Goal: Transaction & Acquisition: Book appointment/travel/reservation

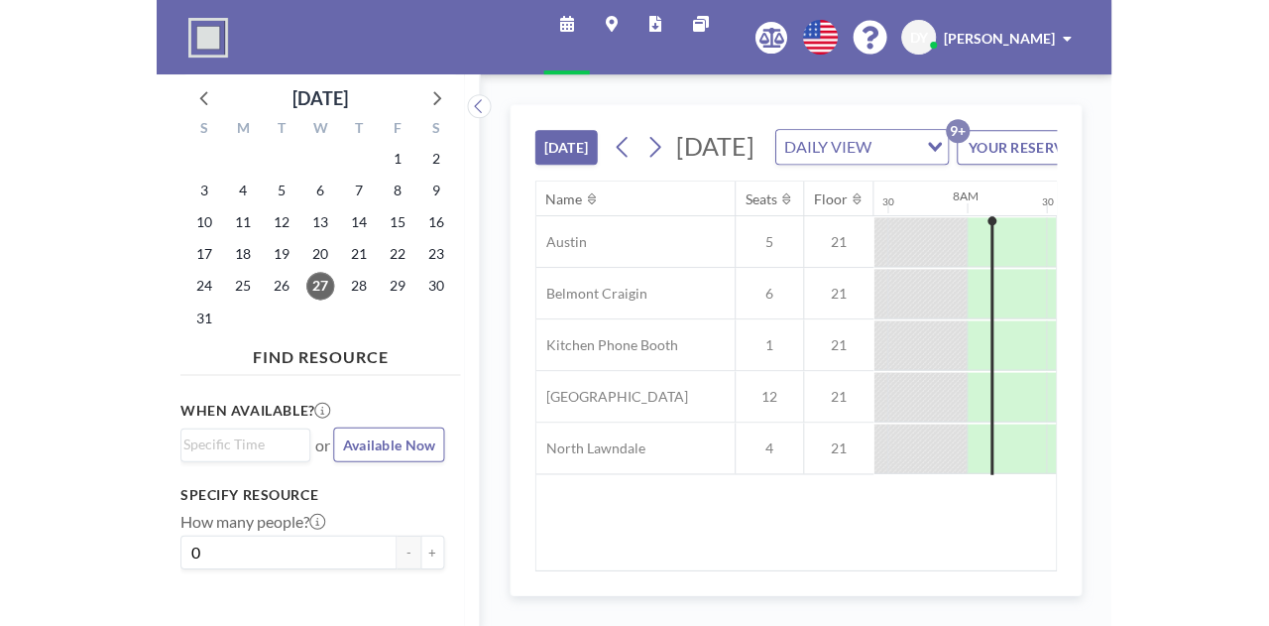
scroll to position [0, 1190]
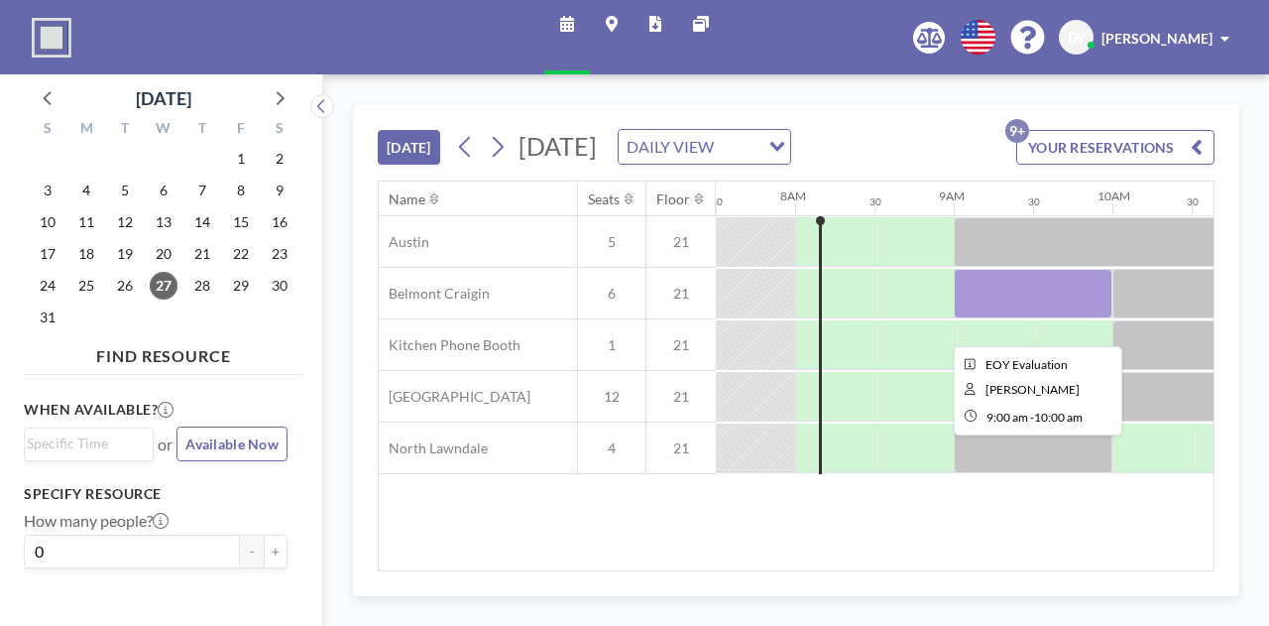
click at [953, 311] on div at bounding box center [1033, 294] width 159 height 50
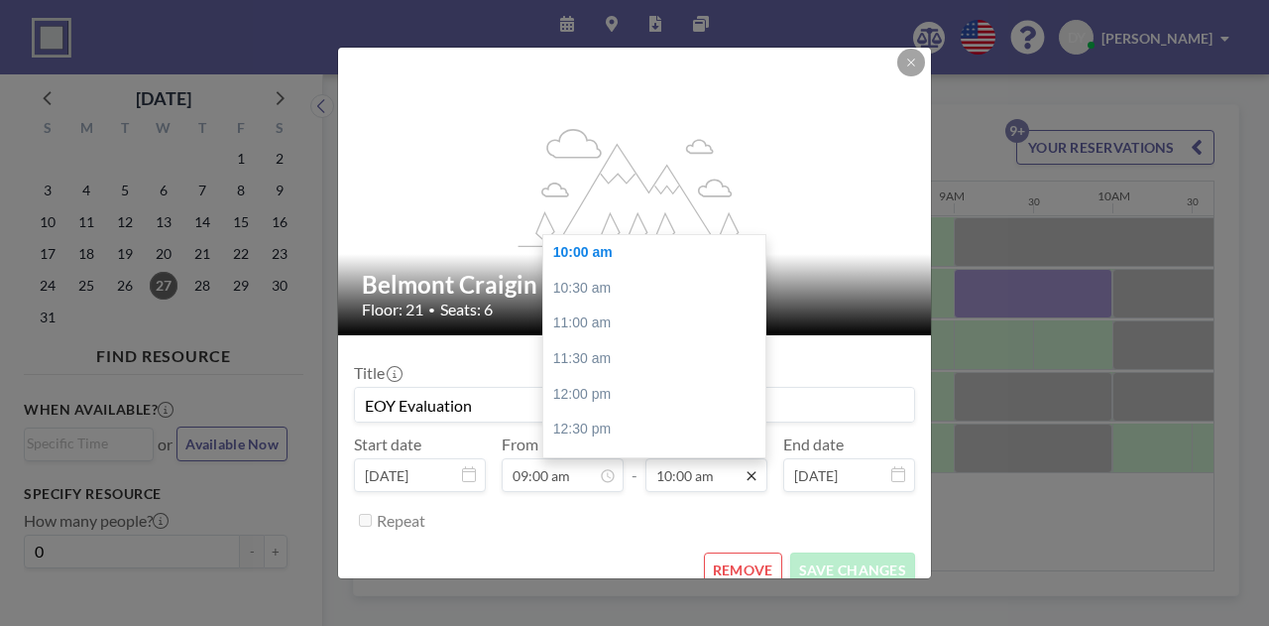
scroll to position [30, 0]
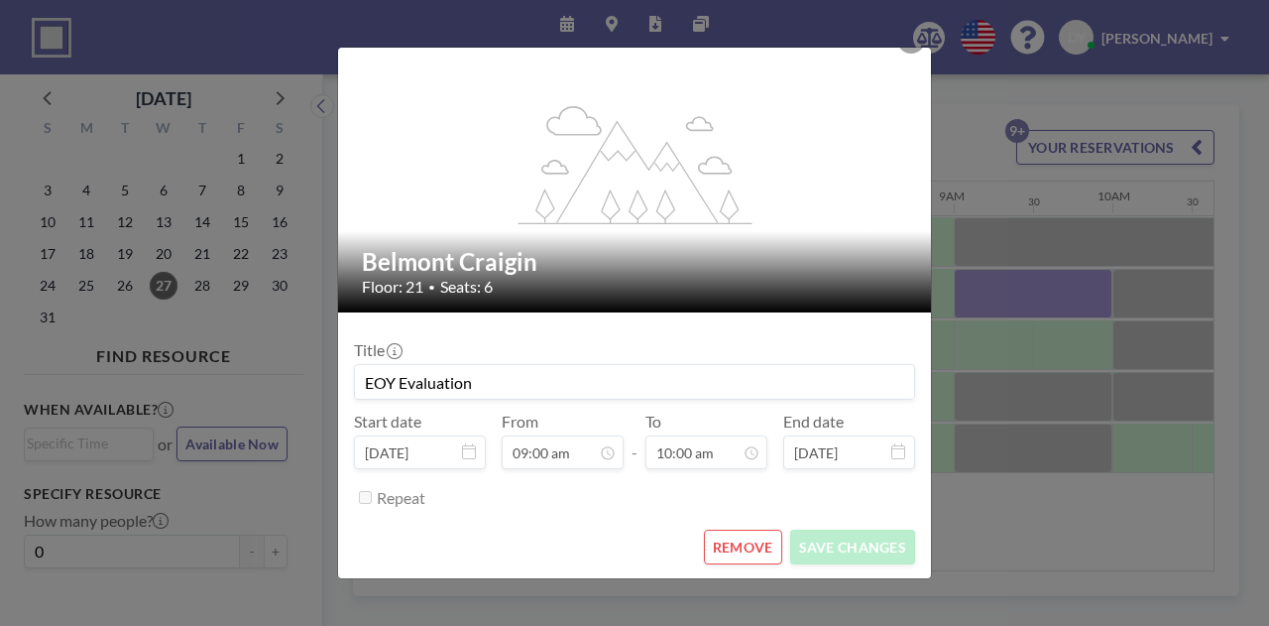
click at [726, 543] on button "REMOVE" at bounding box center [743, 546] width 78 height 35
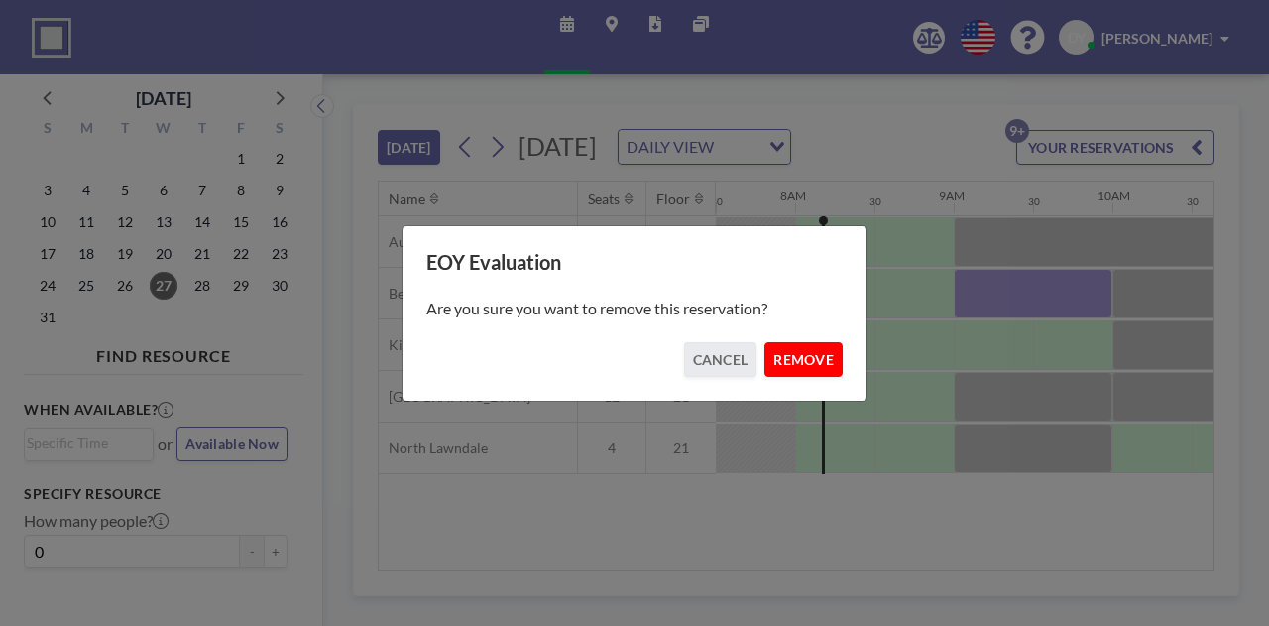
click at [813, 351] on button "REMOVE" at bounding box center [803, 359] width 78 height 35
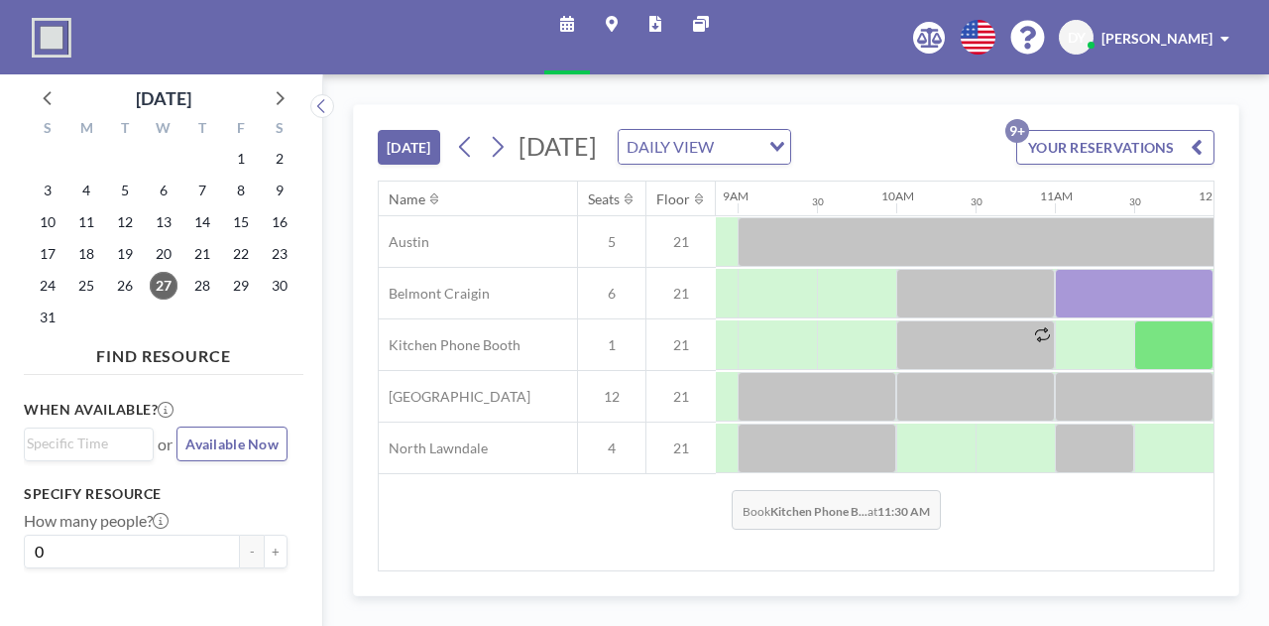
scroll to position [0, 1412]
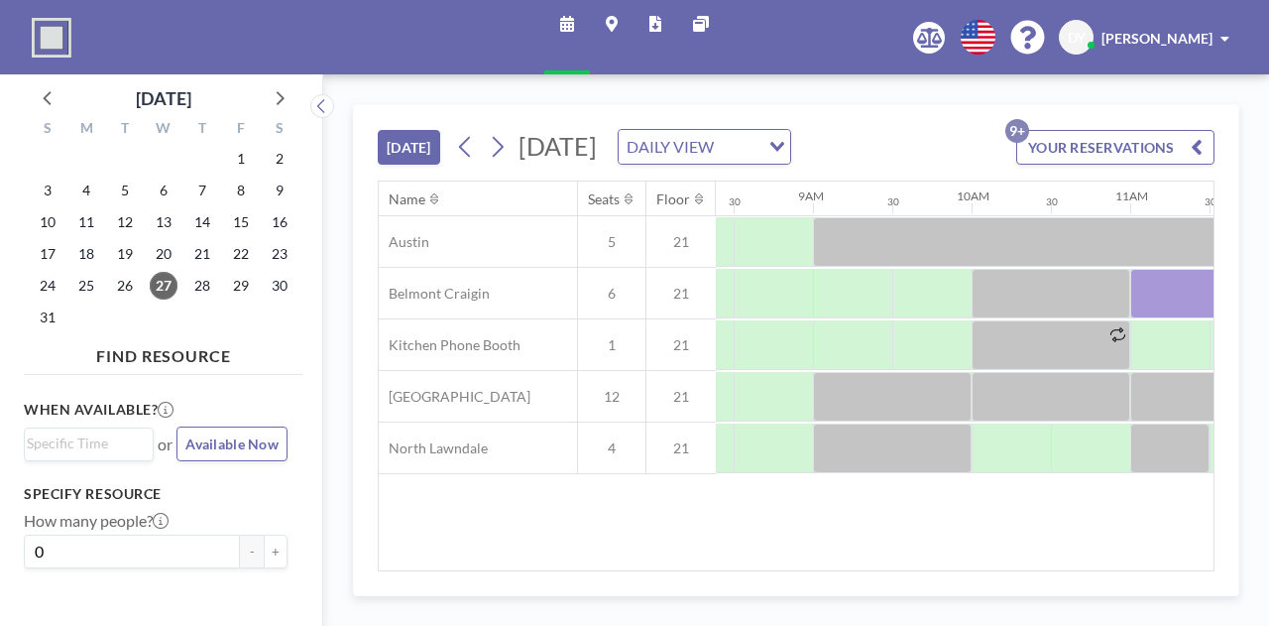
scroll to position [0, 1416]
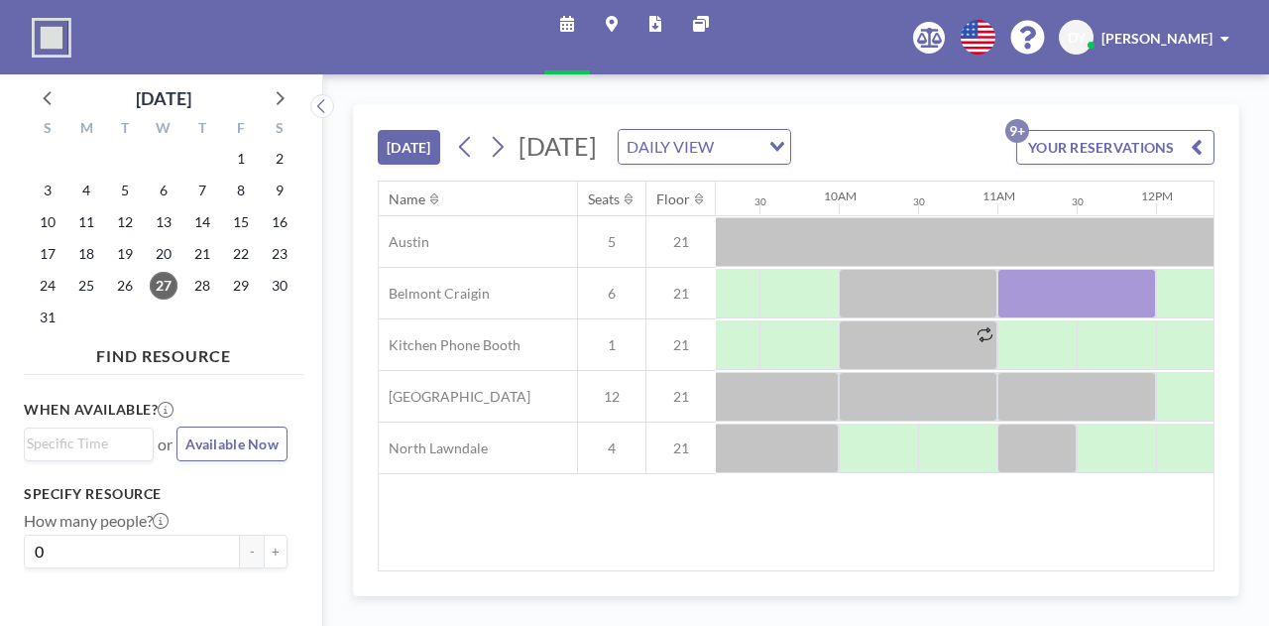
scroll to position [0, 1469]
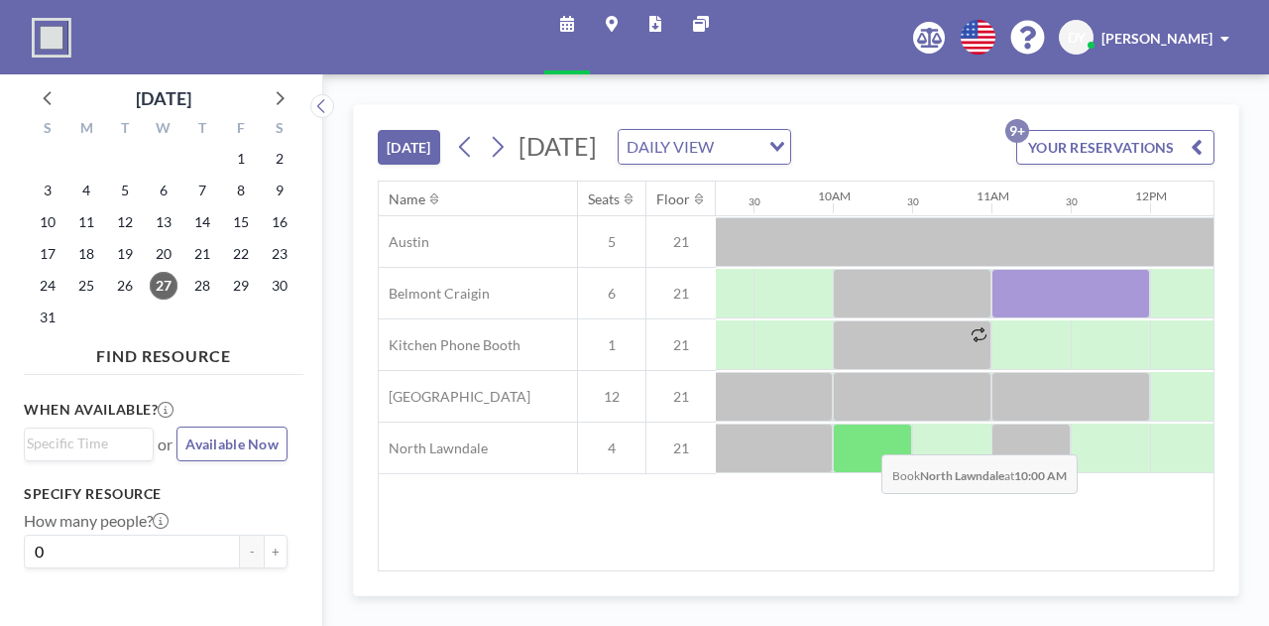
click at [867, 465] on div at bounding box center [872, 448] width 79 height 50
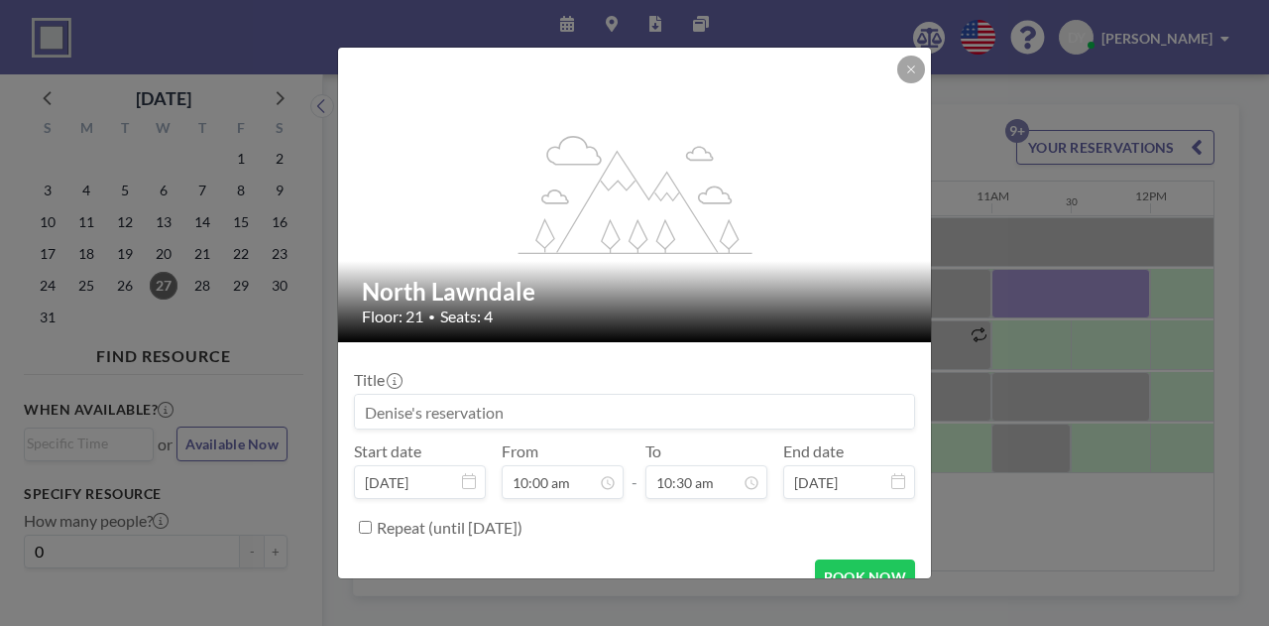
scroll to position [741, 0]
click at [532, 402] on input at bounding box center [634, 412] width 559 height 34
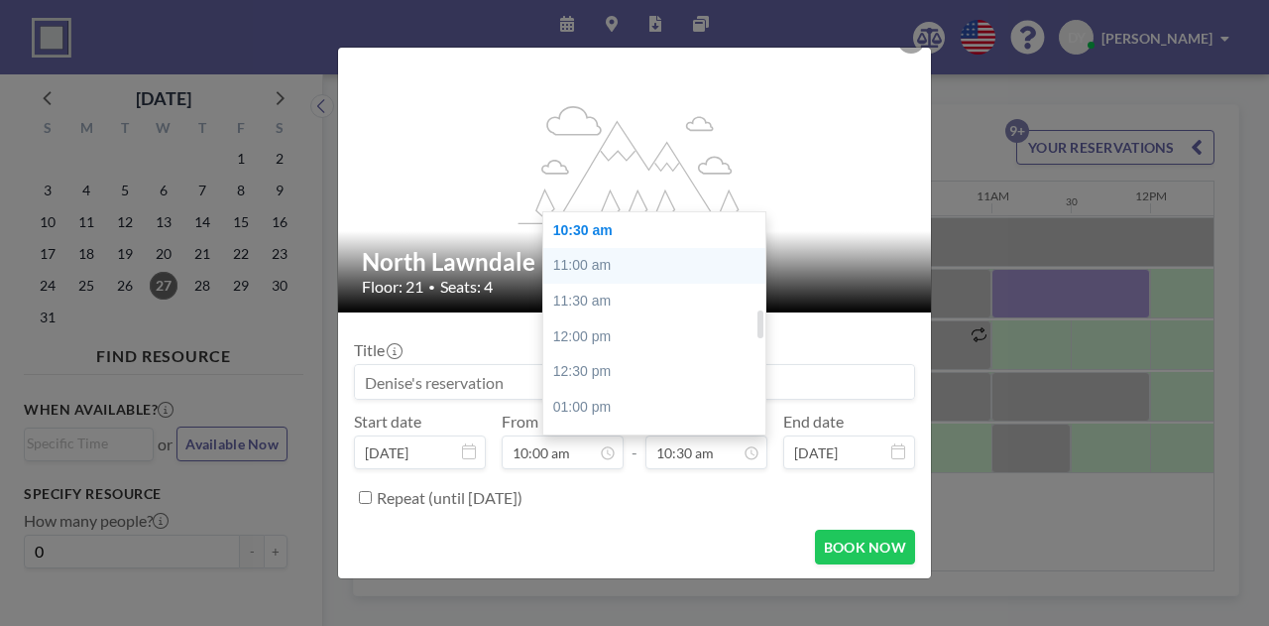
click at [678, 258] on div "11:00 am" at bounding box center [659, 266] width 232 height 36
type input "11:00 am"
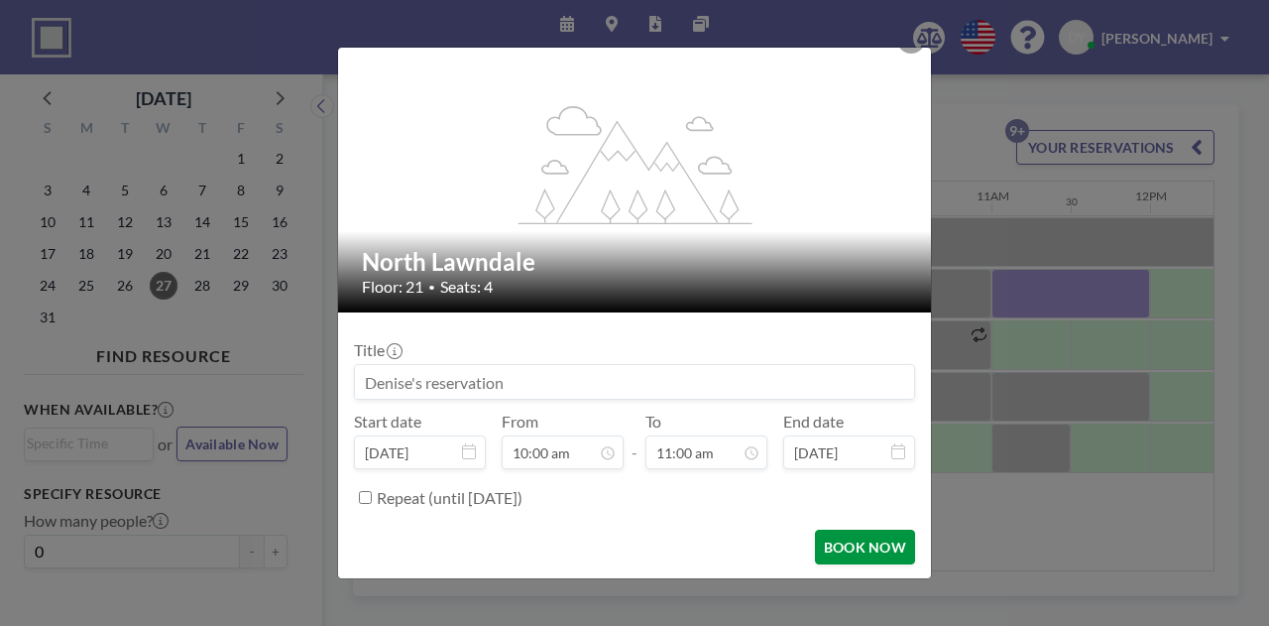
click at [845, 540] on button "BOOK NOW" at bounding box center [865, 546] width 100 height 35
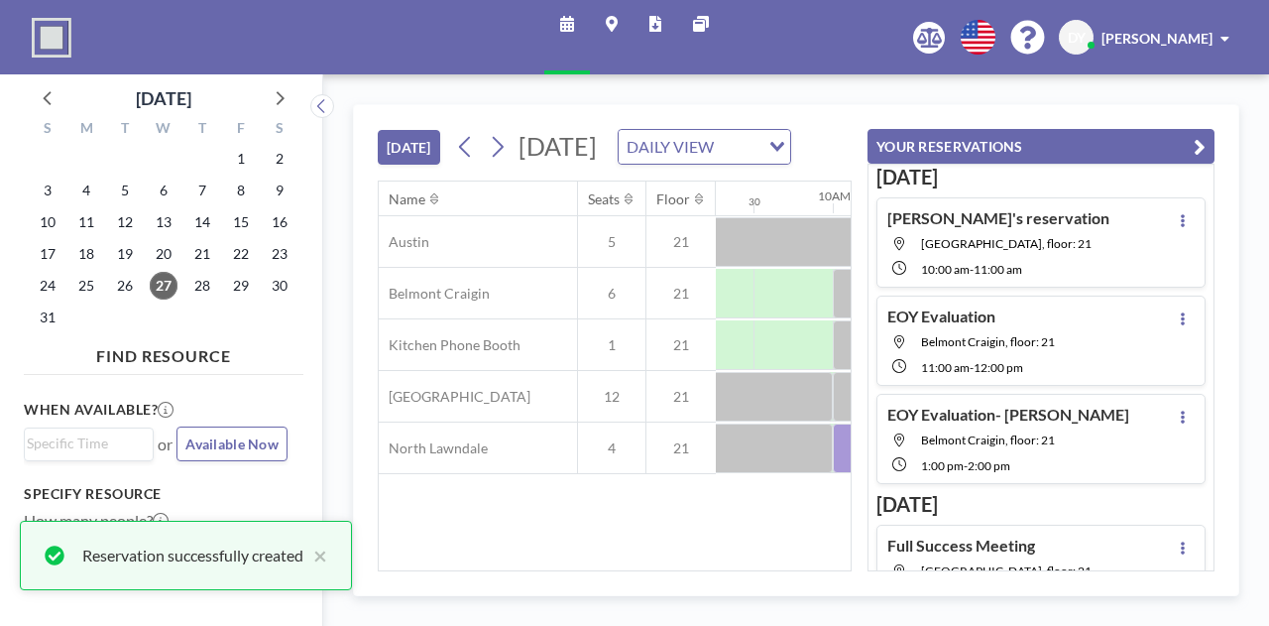
click at [1194, 136] on button "YOUR RESERVATIONS" at bounding box center [1041, 146] width 347 height 35
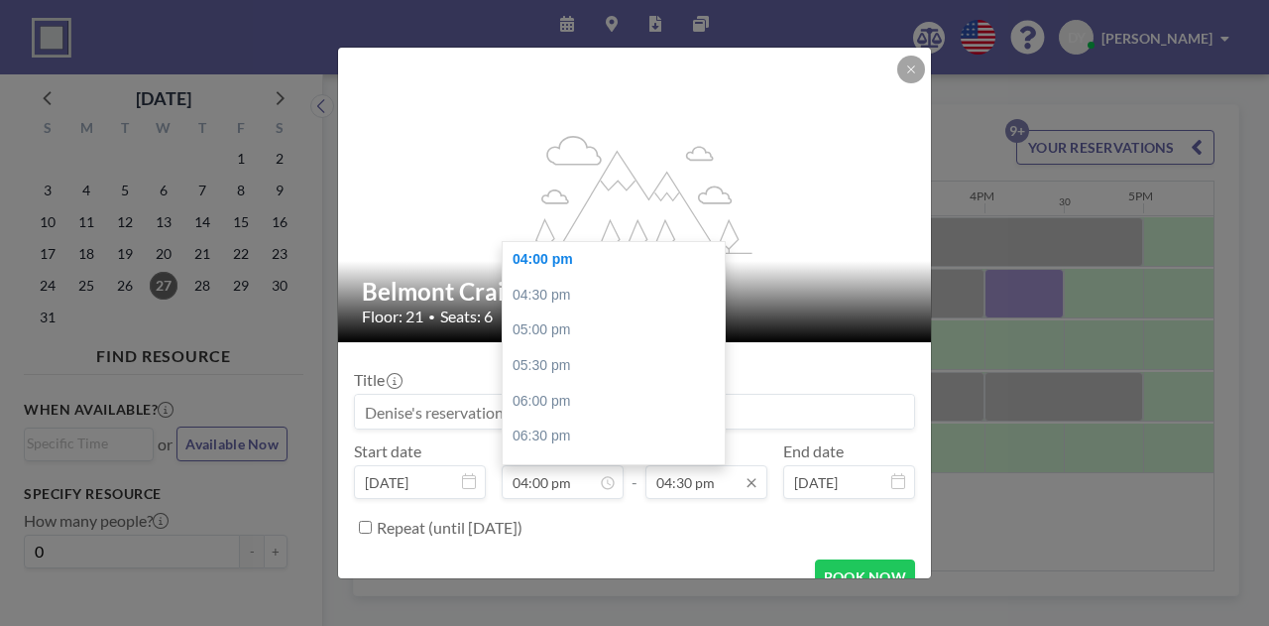
scroll to position [0, 0]
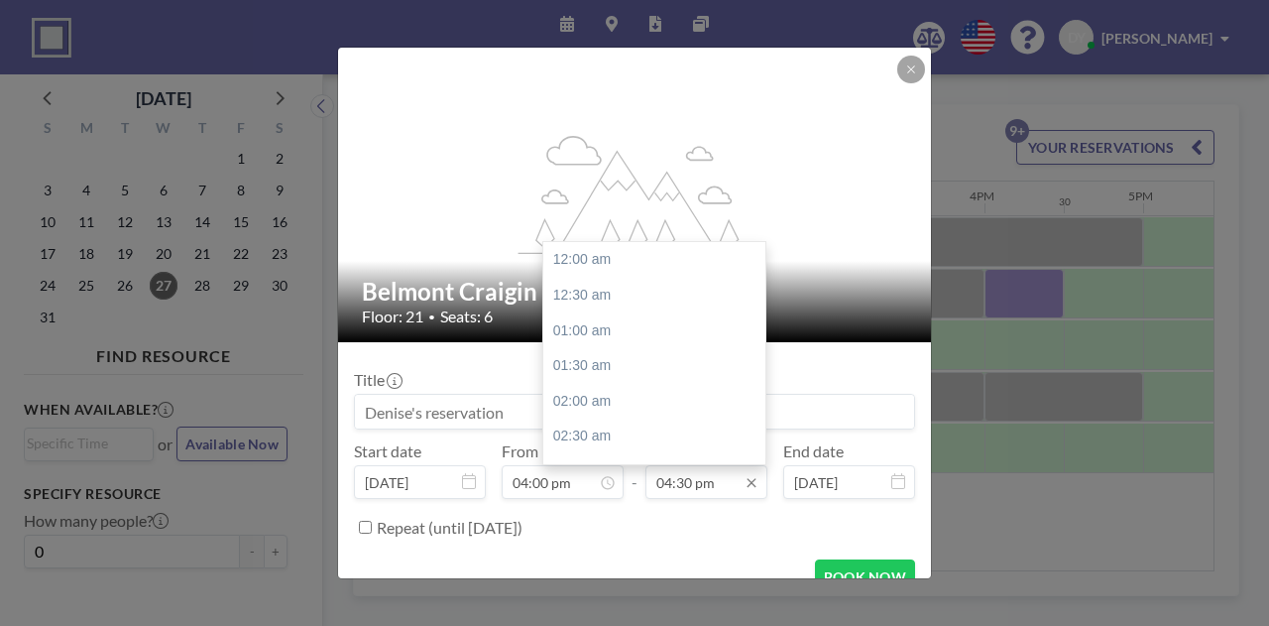
click at [700, 483] on input "04:30 pm" at bounding box center [706, 482] width 122 height 34
click at [690, 299] on div "05:00 pm" at bounding box center [659, 296] width 232 height 36
type input "05:00 pm"
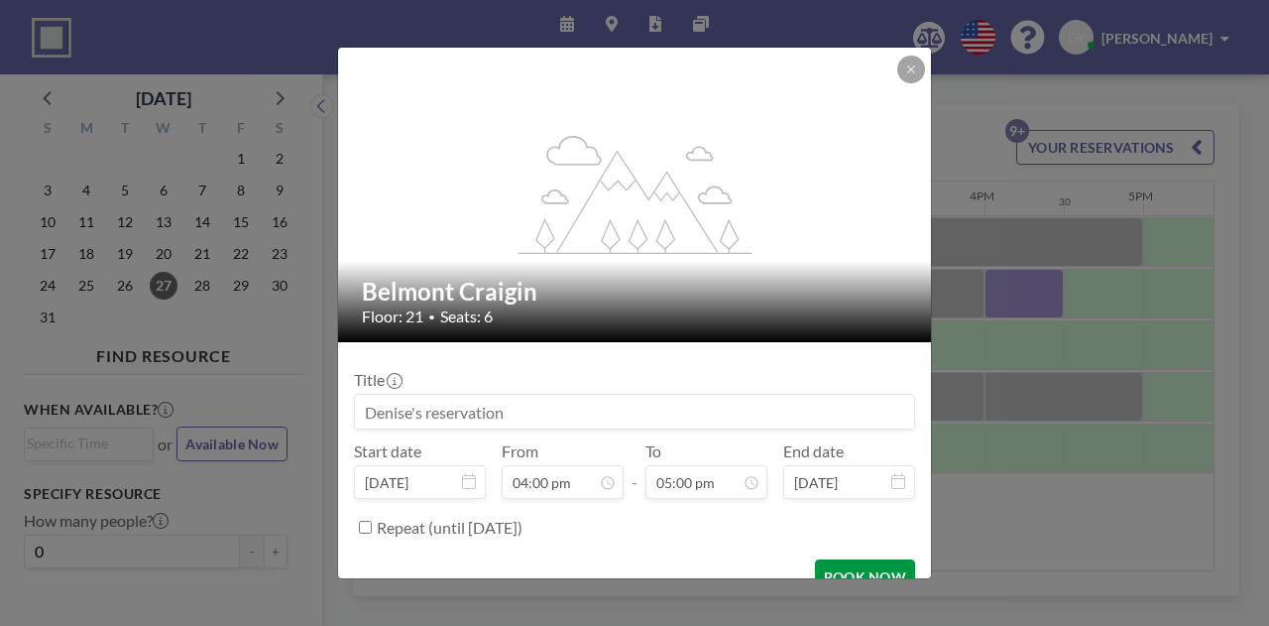
click at [821, 560] on button "BOOK NOW" at bounding box center [865, 576] width 100 height 35
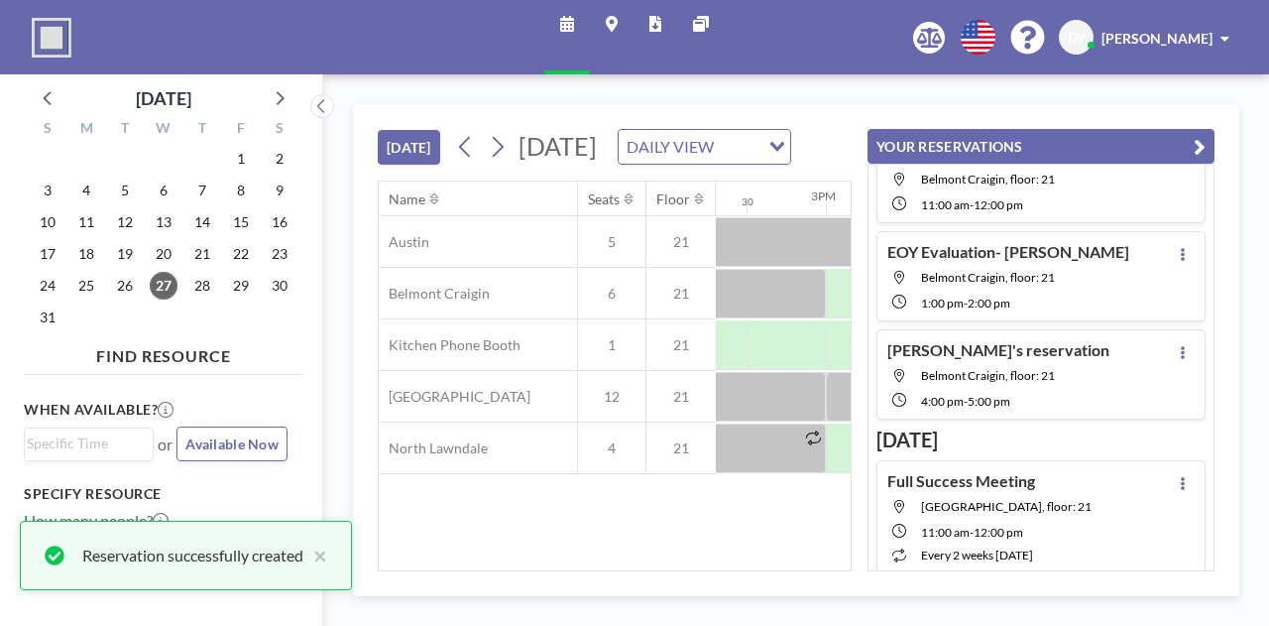
scroll to position [165, 0]
